Goal: Transaction & Acquisition: Purchase product/service

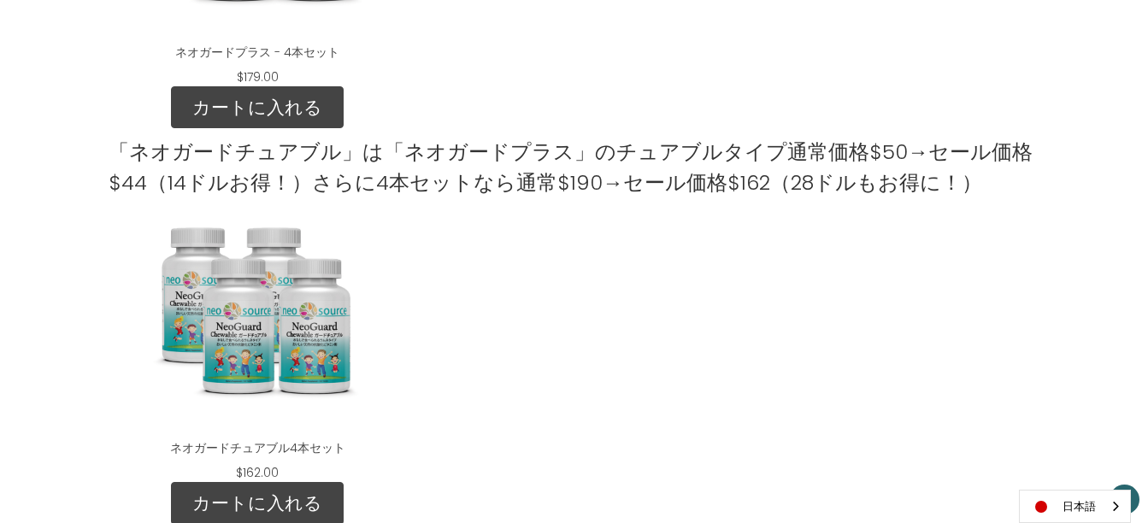
scroll to position [1422, 0]
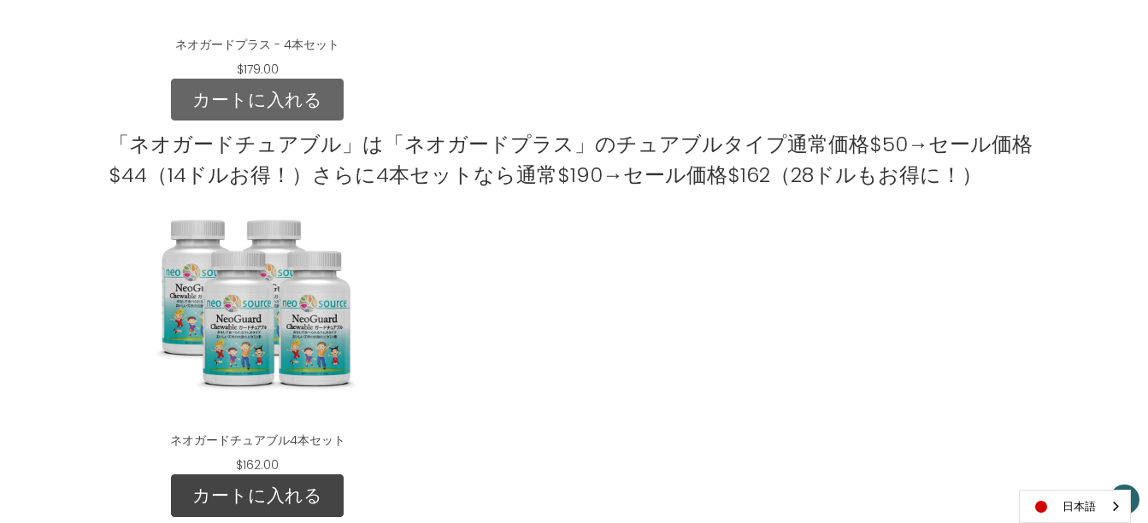
click at [247, 86] on link "カートに入れる" at bounding box center [257, 100] width 173 height 43
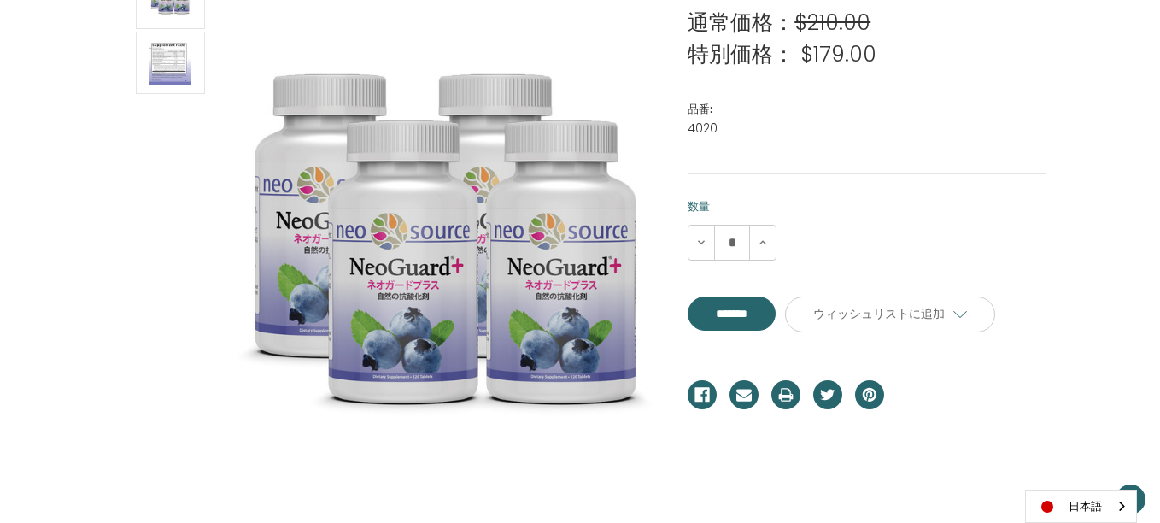
scroll to position [312, 0]
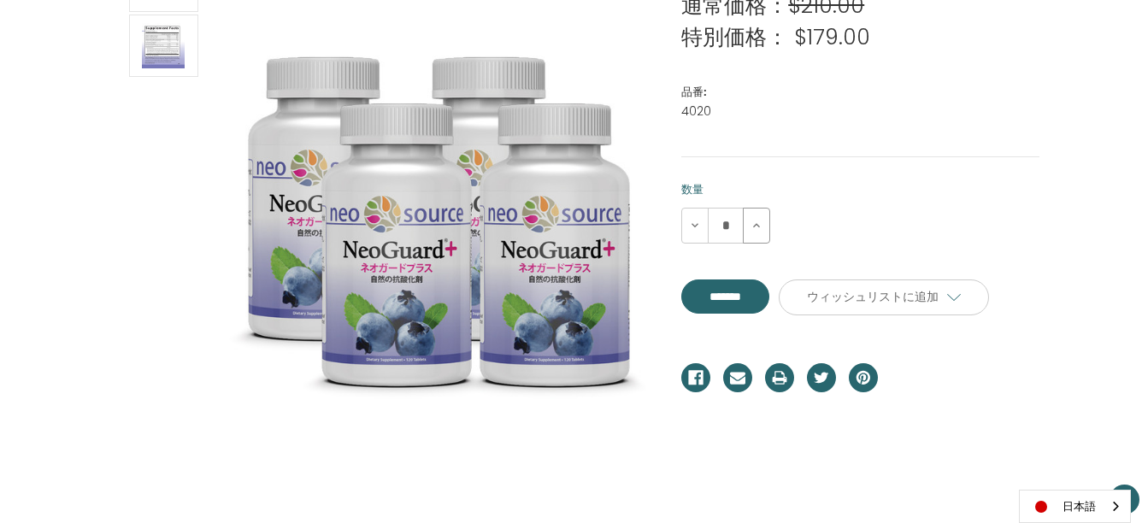
click at [758, 231] on icon at bounding box center [756, 226] width 14 height 14
type input "*"
click at [755, 300] on input "**********" at bounding box center [725, 296] width 88 height 34
type input "*******"
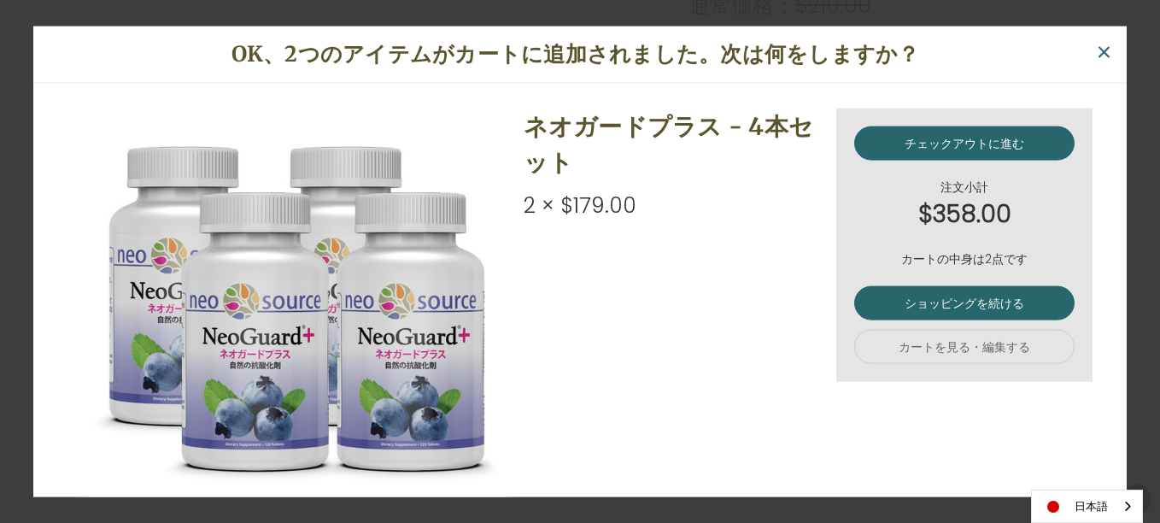
scroll to position [0, 0]
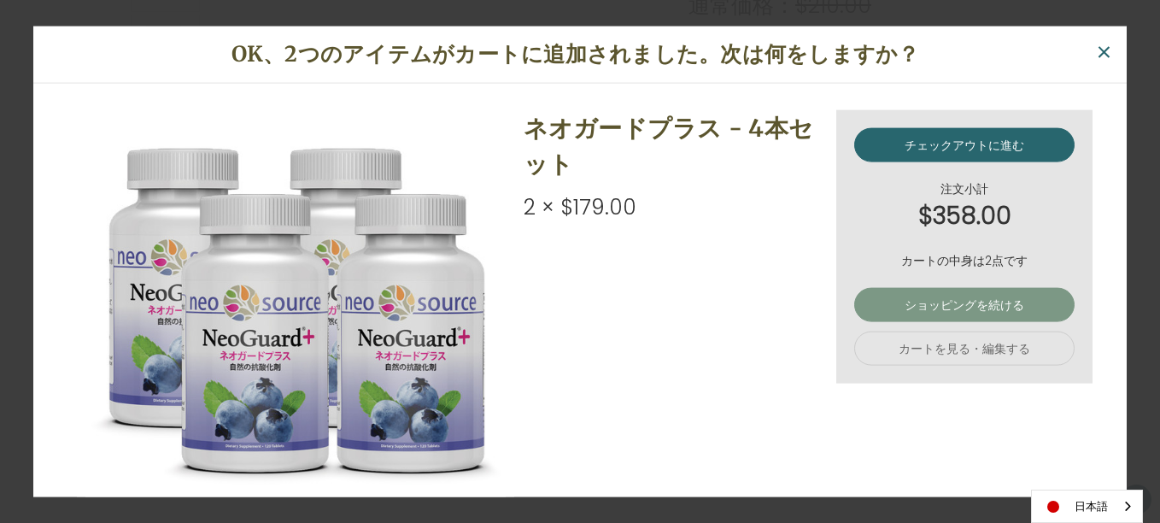
click at [939, 297] on link "ショッピングを続ける" at bounding box center [965, 305] width 220 height 34
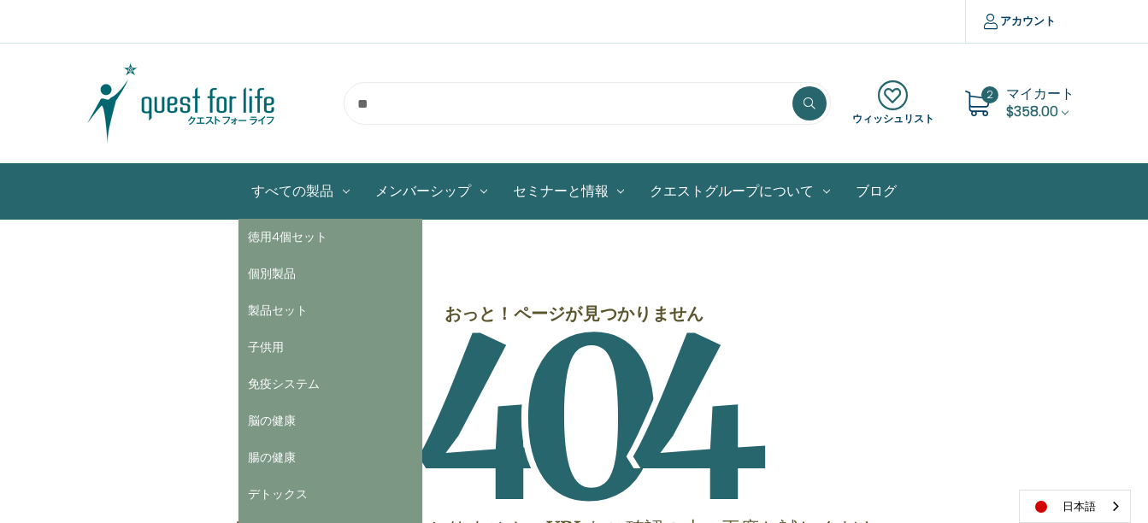
click at [316, 186] on link "すべての製品" at bounding box center [300, 191] width 124 height 55
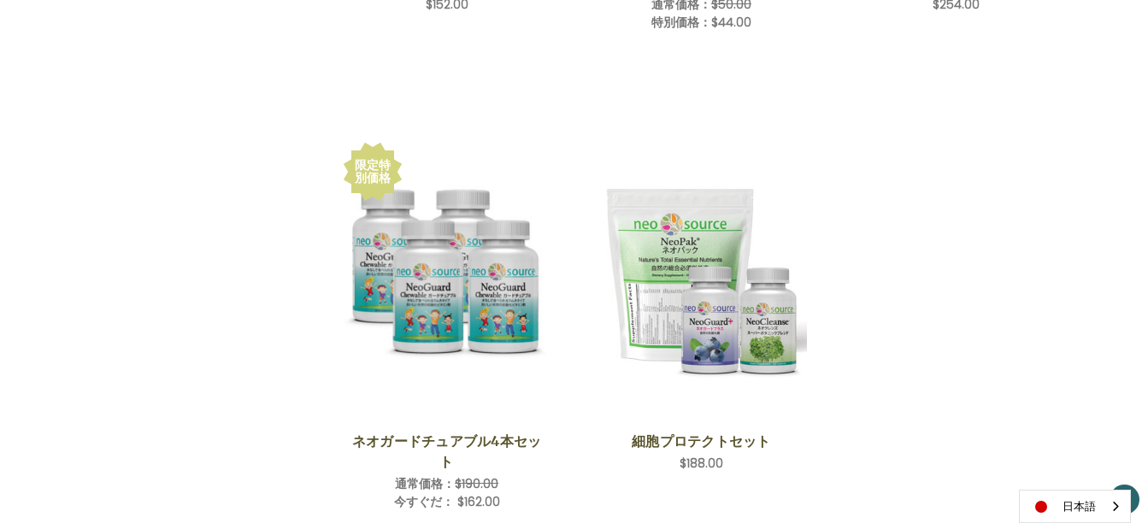
scroll to position [2619, 0]
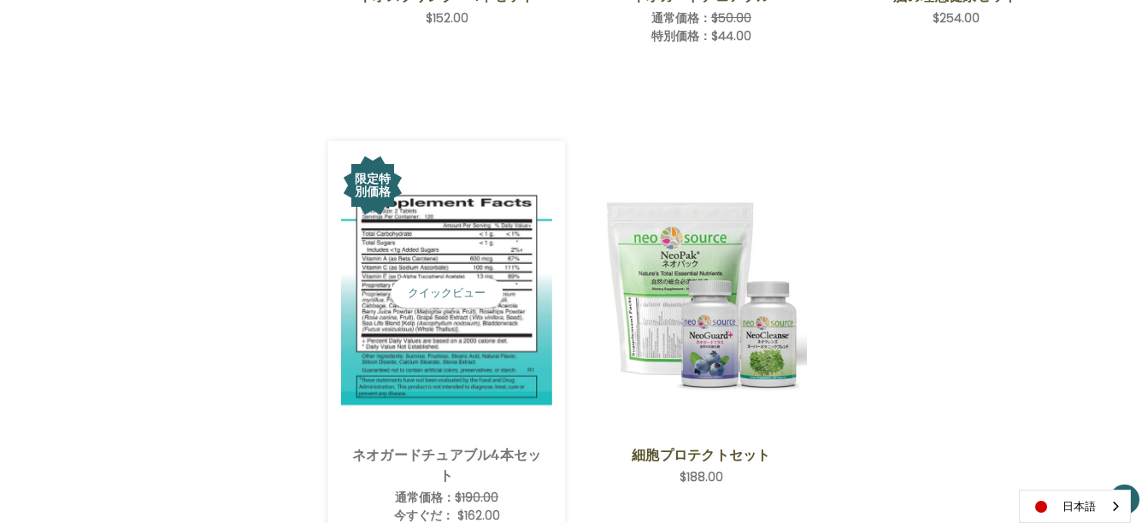
click at [472, 320] on img "NeoGuard Chewable 4 Save Set,Was:$190.00,\aNow:$162.00\a" at bounding box center [446, 292] width 211 height 225
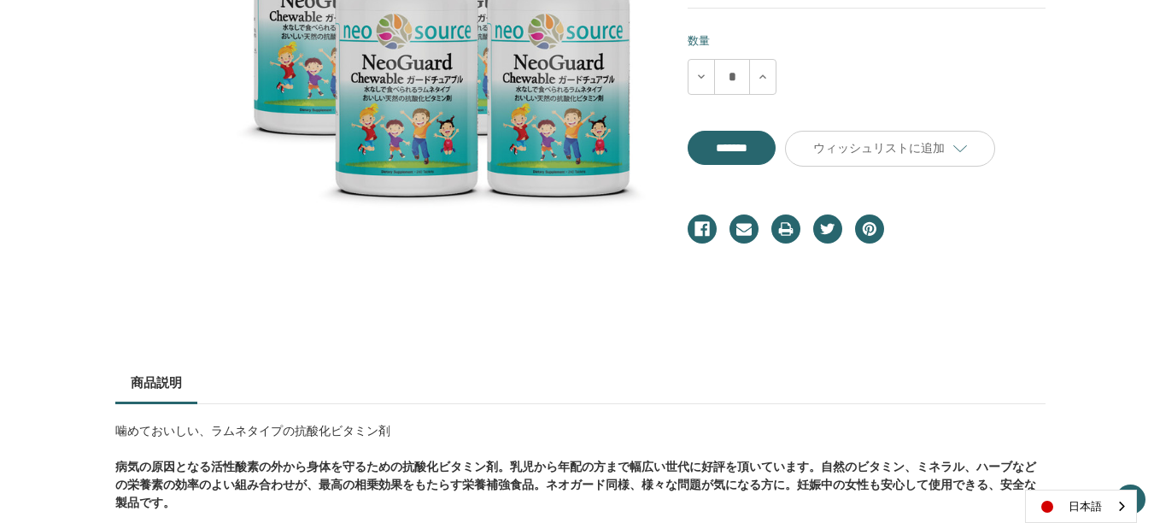
scroll to position [501, 0]
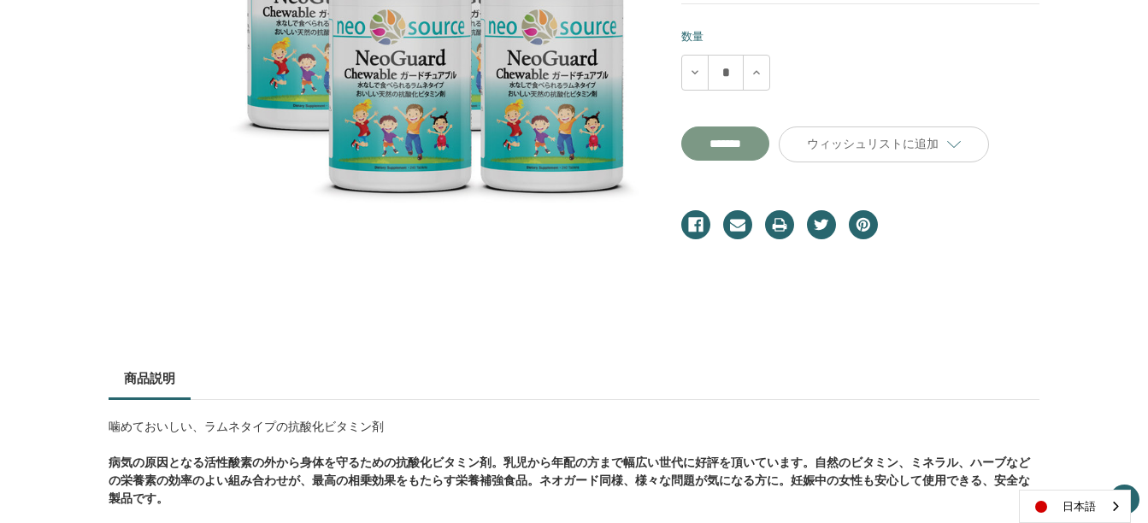
click at [756, 126] on input "**********" at bounding box center [725, 143] width 88 height 34
type input "*******"
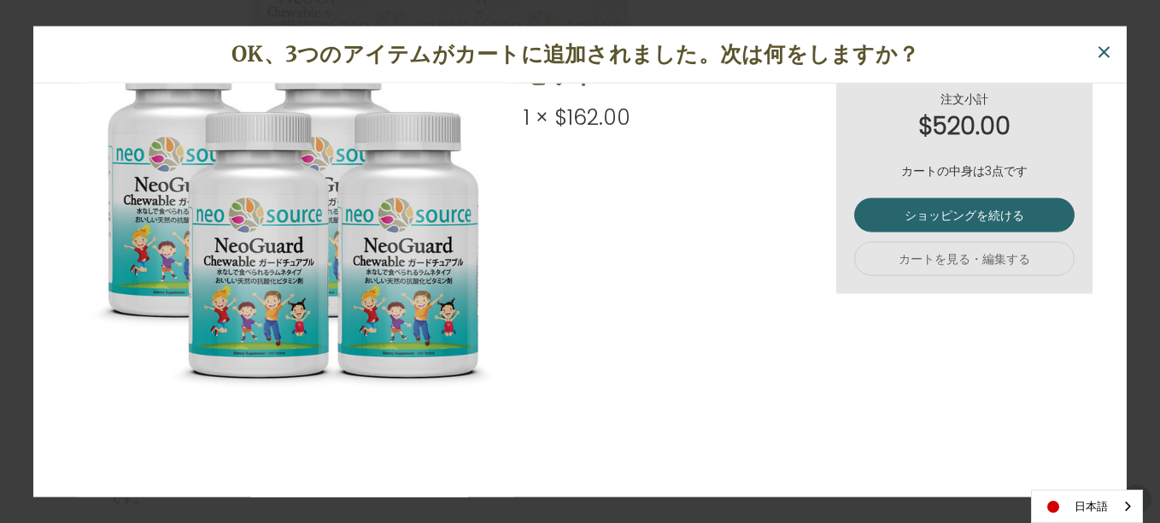
scroll to position [0, 0]
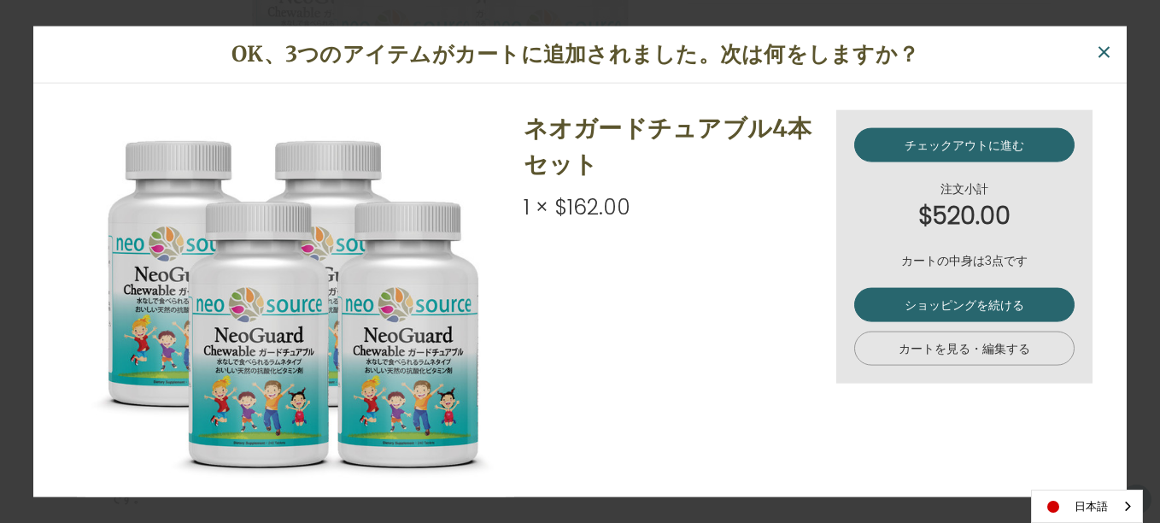
click at [933, 352] on link "カートを見る・編集する" at bounding box center [965, 349] width 220 height 34
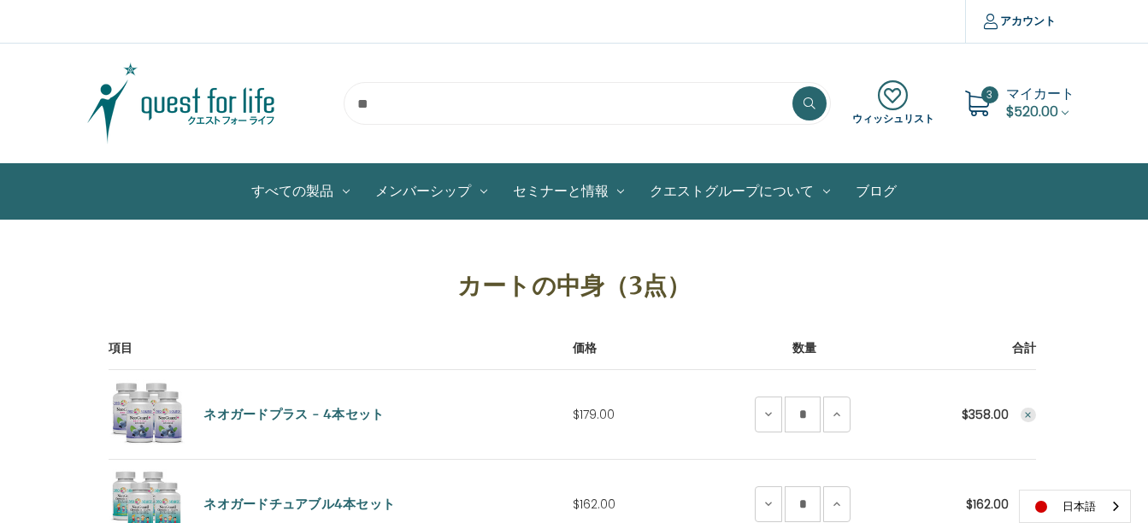
drag, startPoint x: 1146, startPoint y: 156, endPoint x: 1147, endPoint y: 235, distance: 79.5
drag, startPoint x: 1147, startPoint y: 235, endPoint x: 1131, endPoint y: 38, distance: 198.1
click at [1131, 38] on section "比較する アカウント ログイン 登録" at bounding box center [574, 22] width 1148 height 44
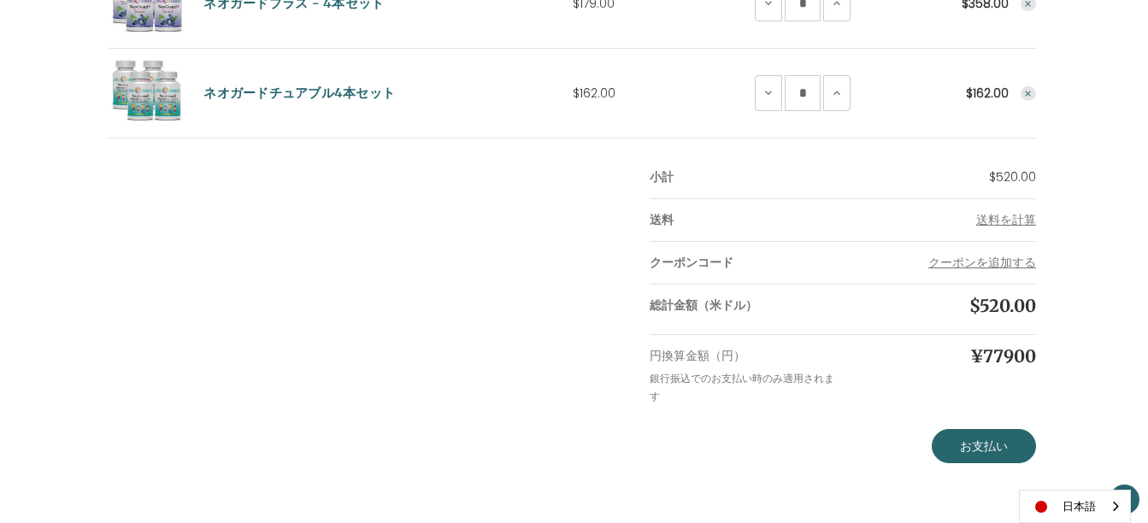
scroll to position [414, 0]
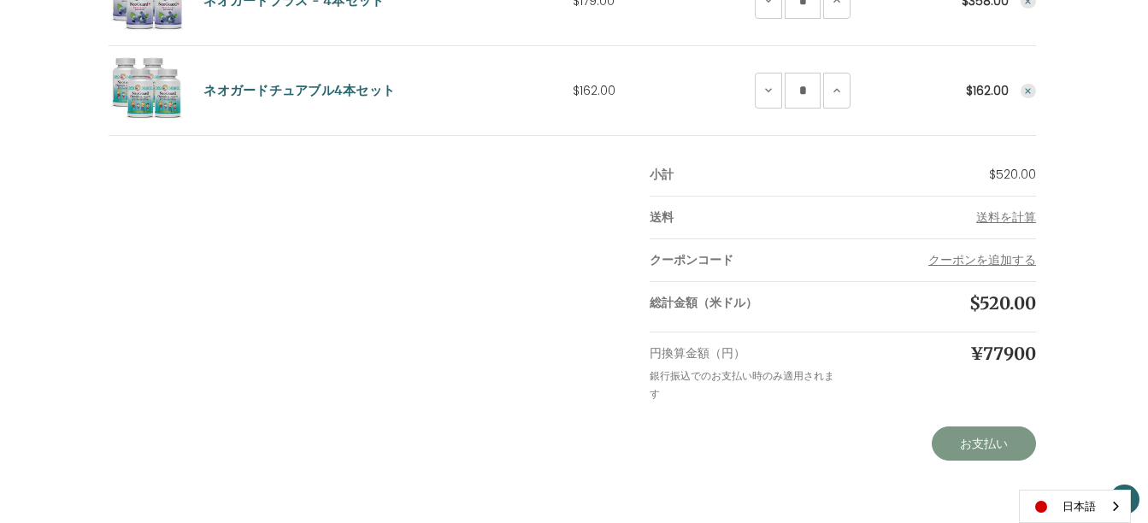
click at [1005, 436] on link "お支払い" at bounding box center [983, 443] width 104 height 34
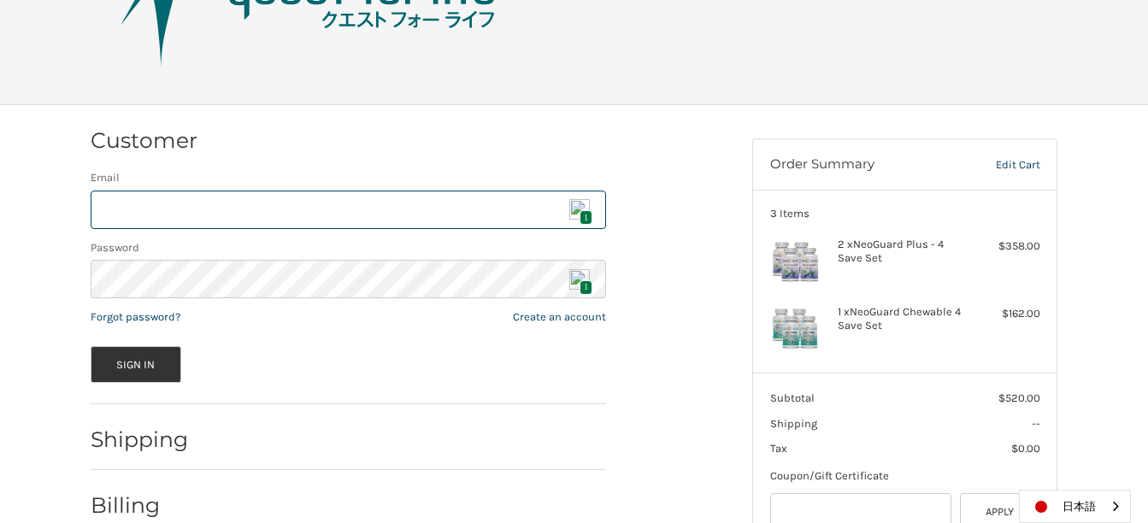
scroll to position [134, 0]
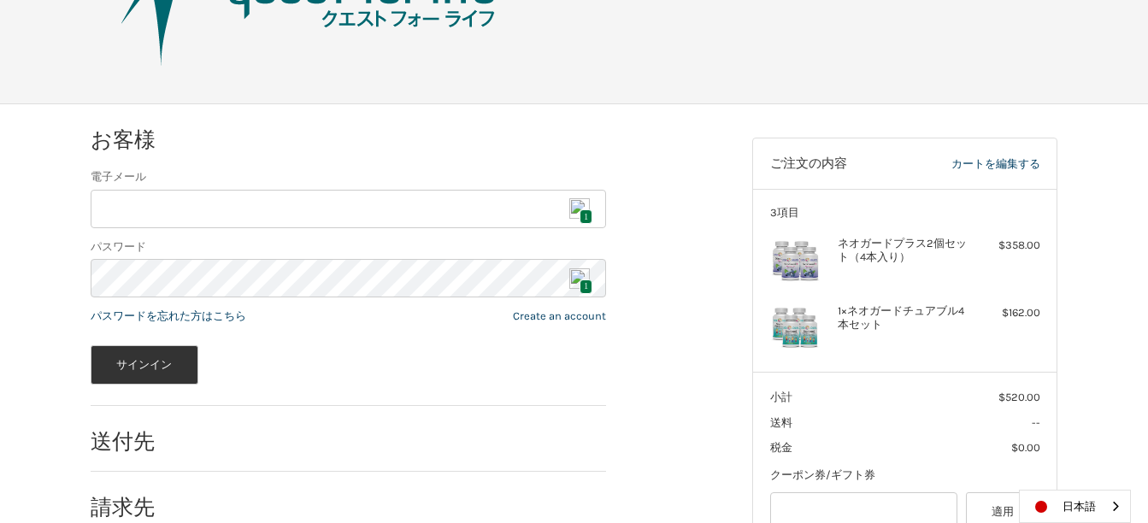
click at [581, 217] on span "1" at bounding box center [585, 216] width 13 height 15
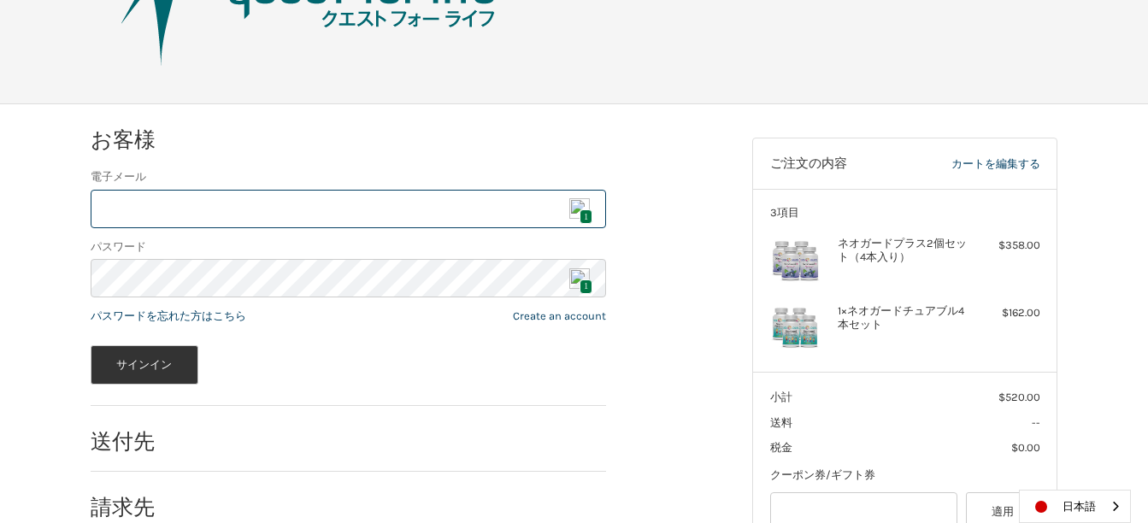
type input "**********"
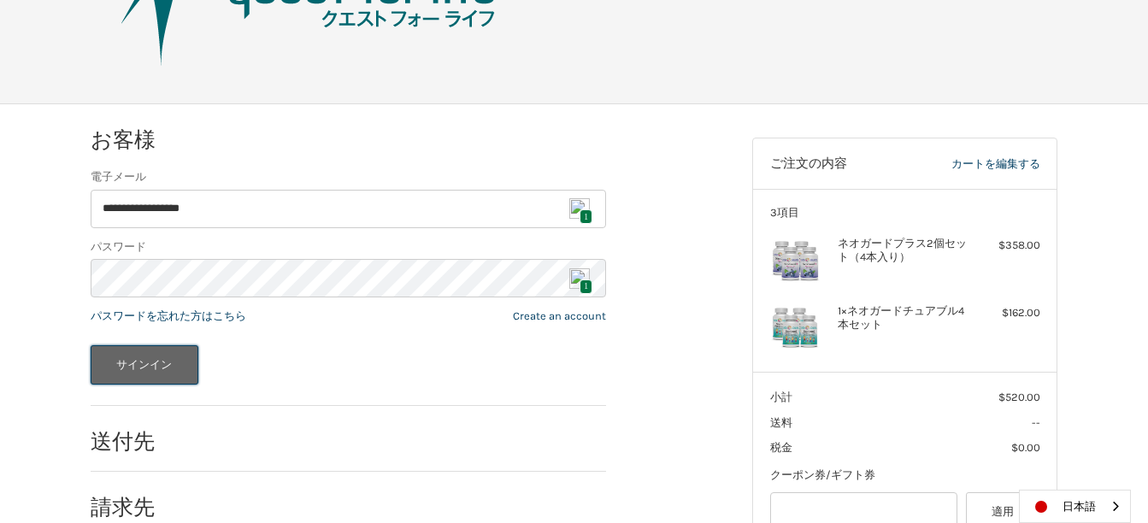
click at [153, 360] on button "サインイン" at bounding box center [145, 364] width 108 height 39
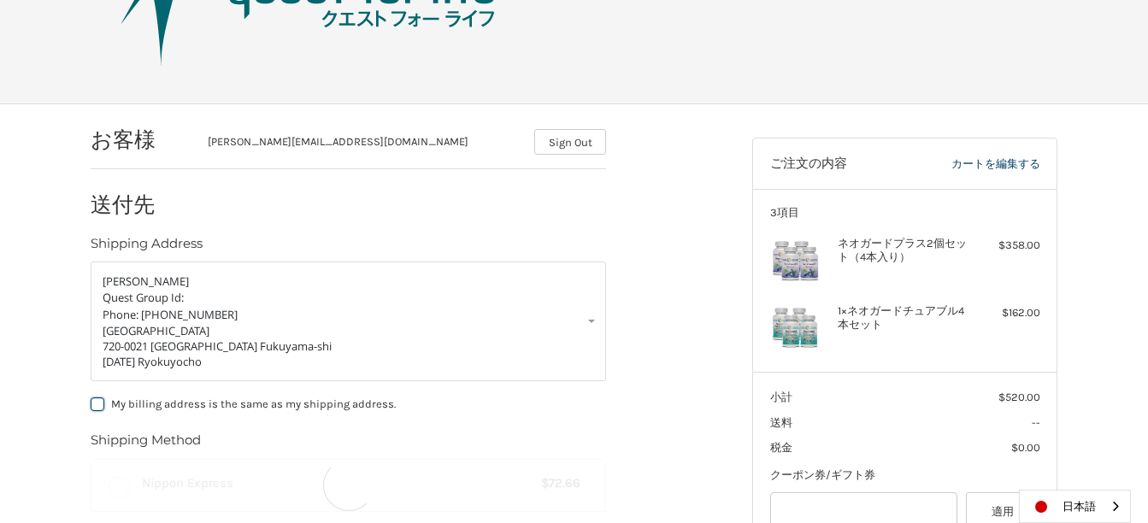
scroll to position [199, 0]
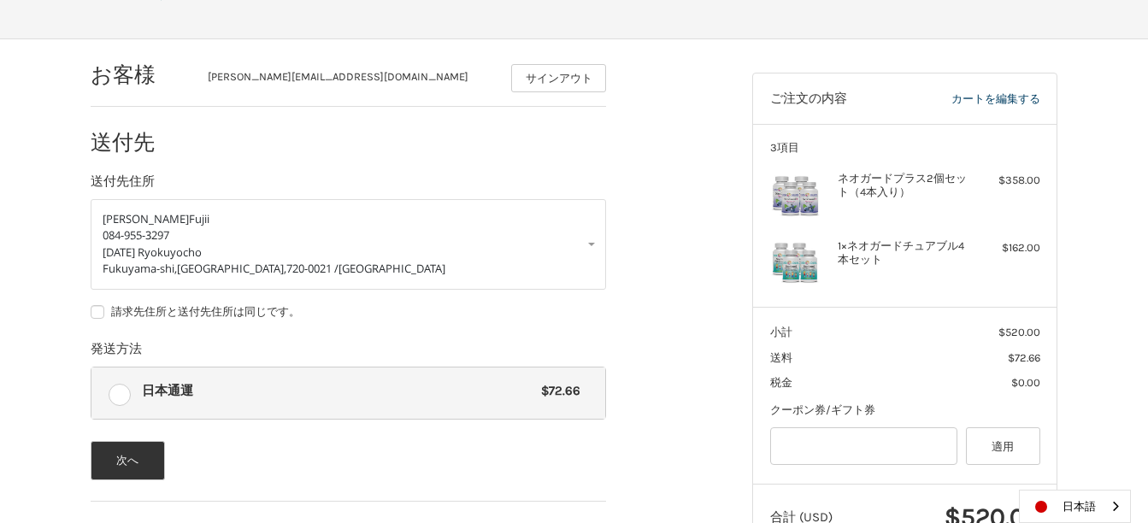
click at [11, 399] on div "お客様 takuma.f@nifty.com サインアウト 送付先 送付先住所 Takuma Fujii 084-955-3297 1-7-12 Ryokuy…" at bounding box center [574, 343] width 1148 height 608
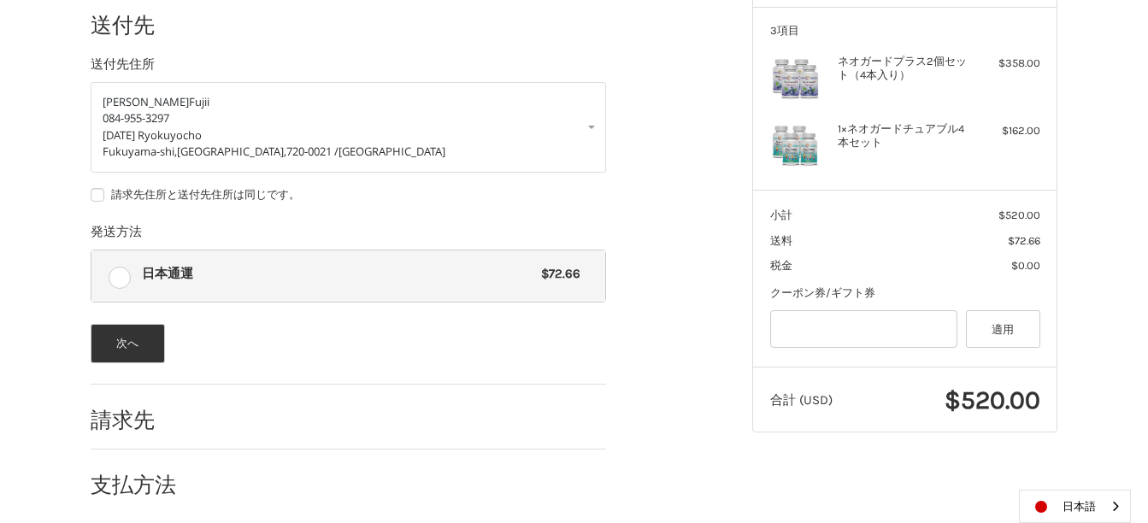
scroll to position [326, 0]
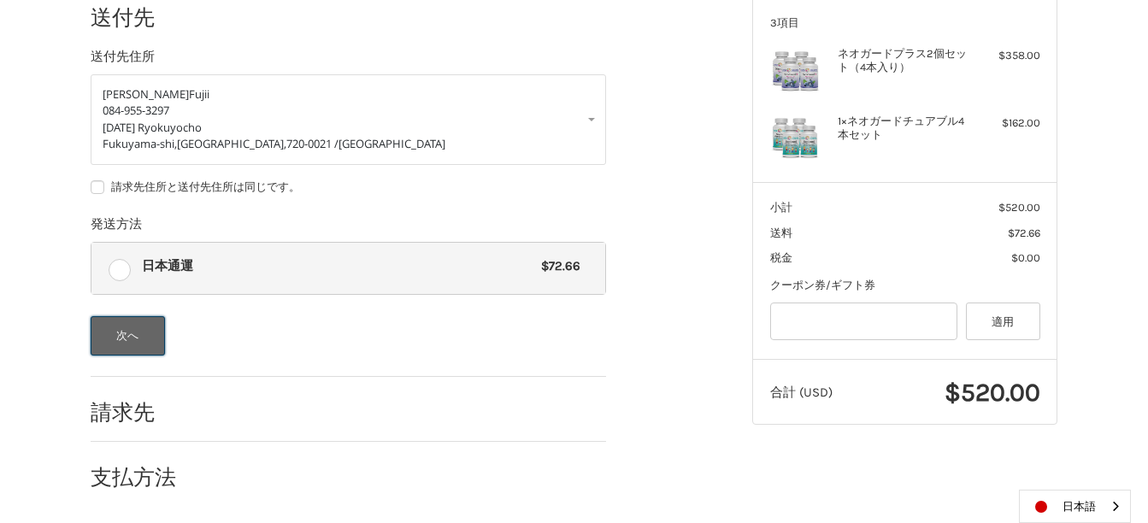
click at [138, 331] on button "次へ" at bounding box center [128, 335] width 74 height 39
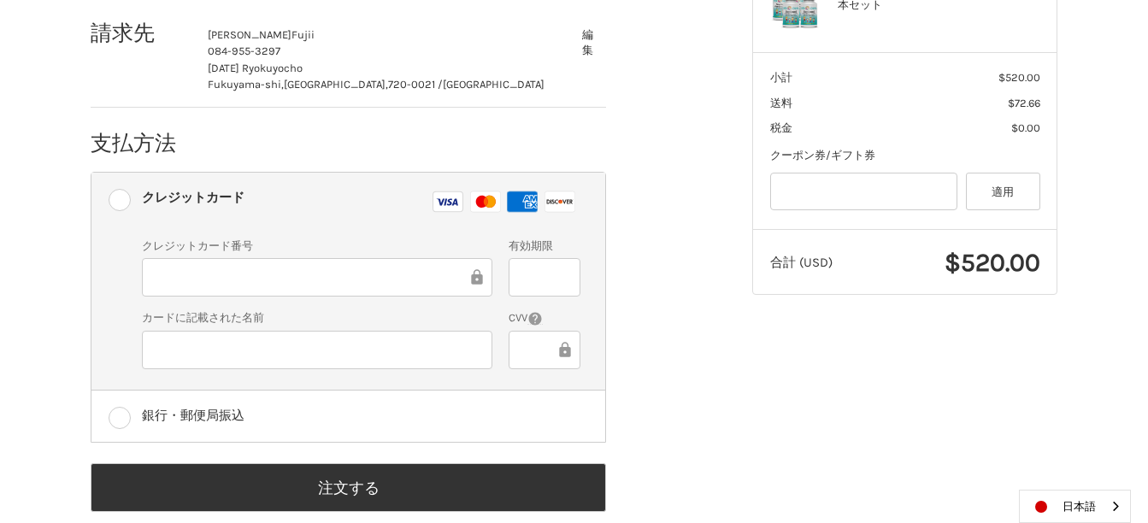
scroll to position [483, 0]
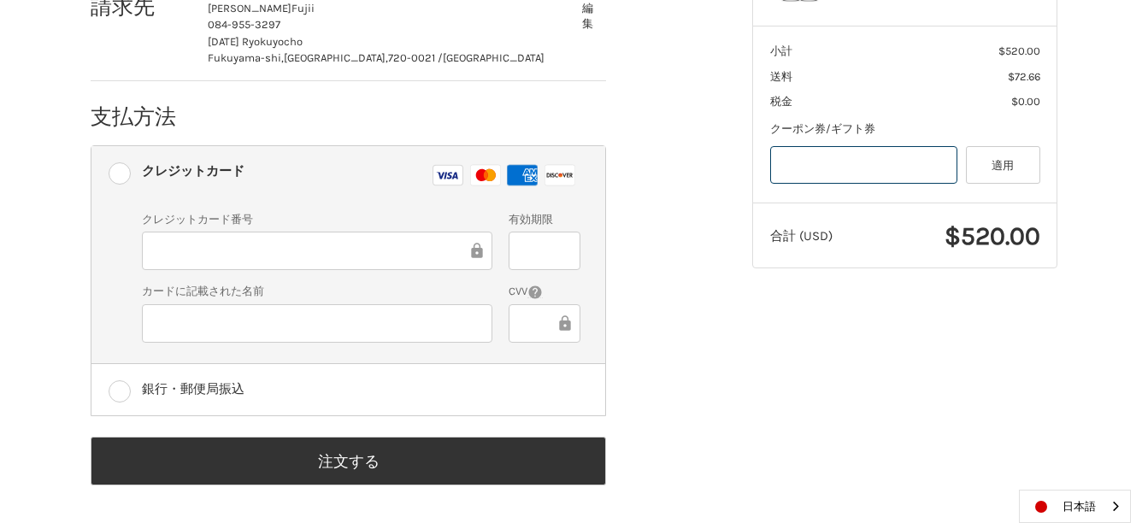
click at [837, 160] on input "Gift Certificate or Coupon Code" at bounding box center [864, 165] width 188 height 38
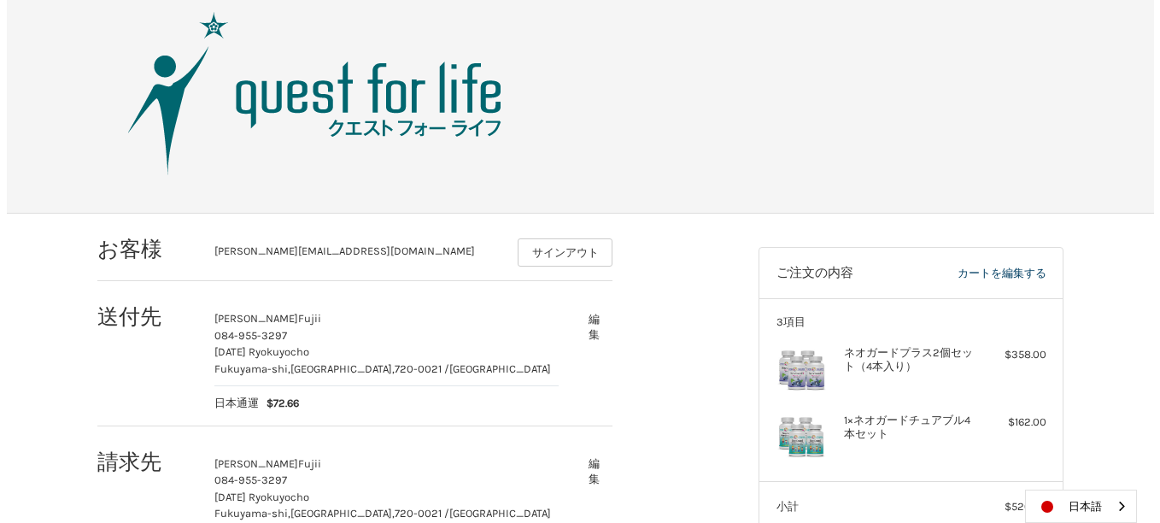
scroll to position [0, 0]
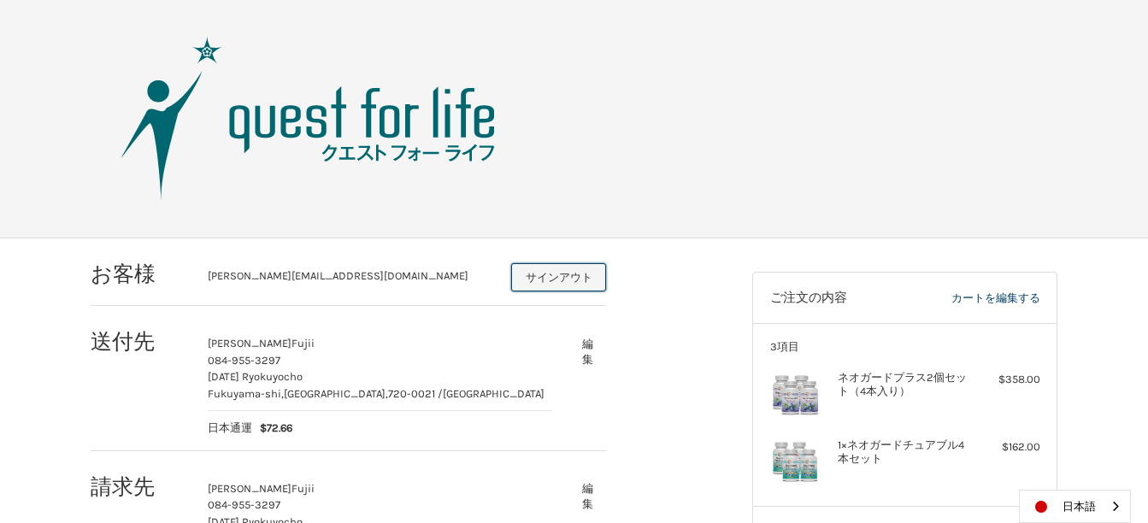
click at [542, 277] on button "サインアウト" at bounding box center [558, 277] width 95 height 28
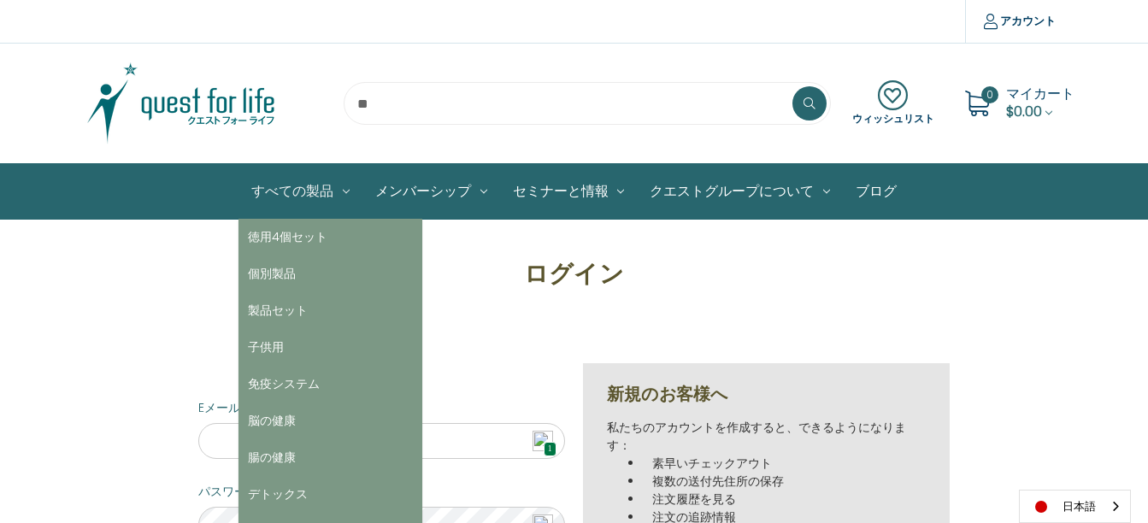
click at [332, 202] on link "すべての製品" at bounding box center [300, 191] width 124 height 55
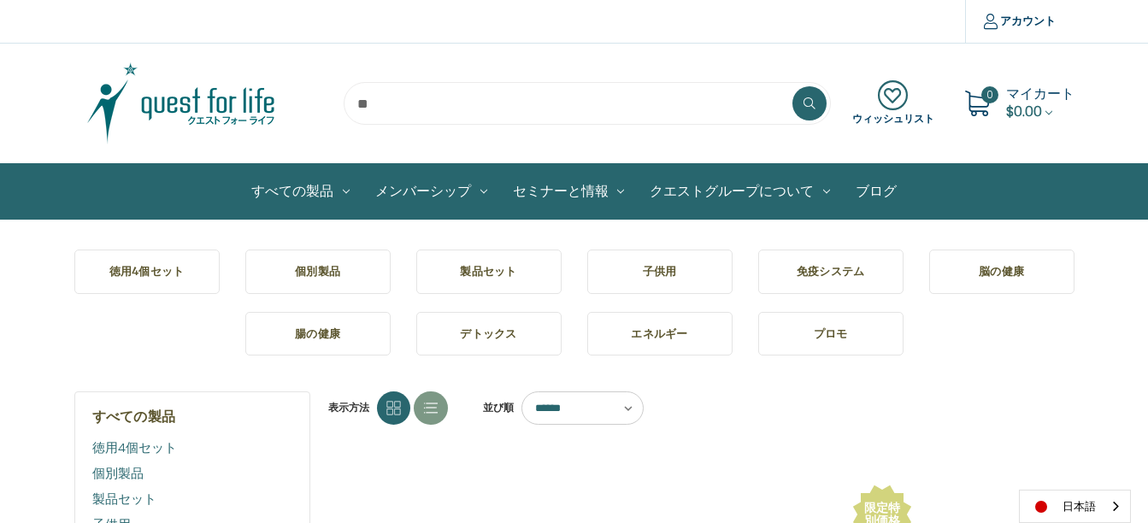
click at [167, 270] on h5 "徳用4個セット" at bounding box center [147, 271] width 118 height 17
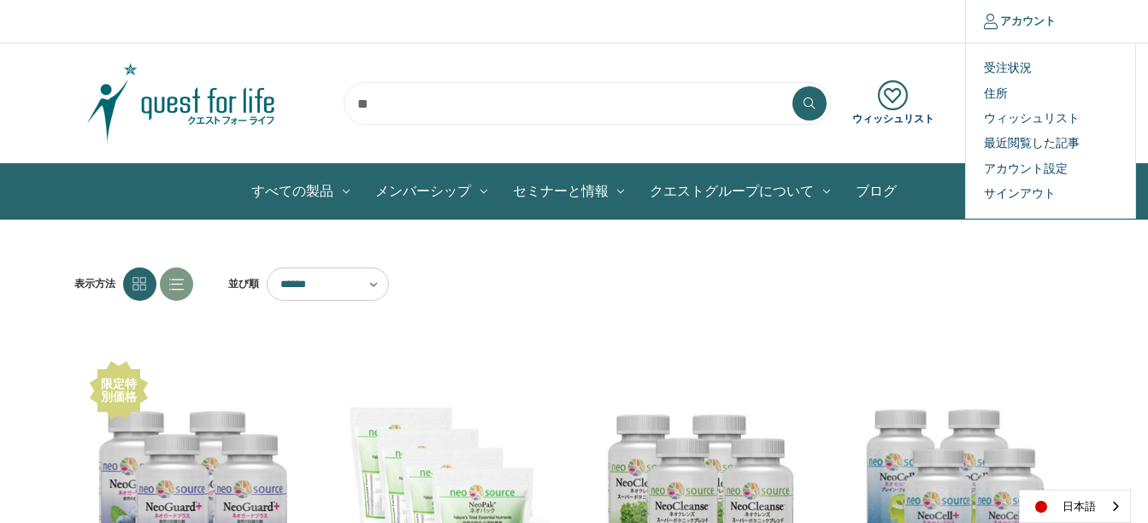
click at [1026, 28] on link "アカウント" at bounding box center [1019, 21] width 109 height 43
click at [1013, 68] on link "受注状況" at bounding box center [1050, 68] width 169 height 25
